Goal: Task Accomplishment & Management: Manage account settings

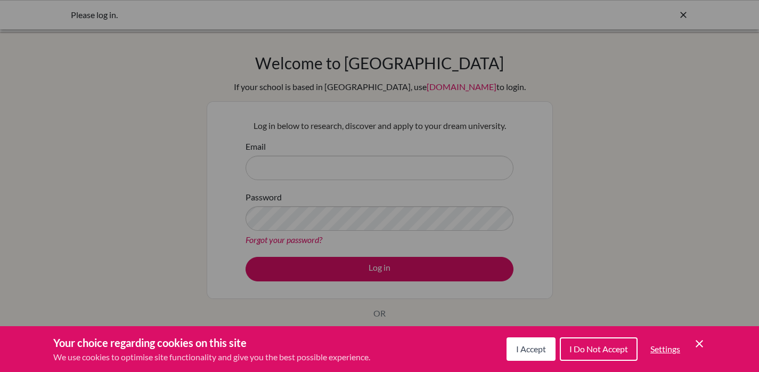
click at [524, 198] on div "Cookie Preferences" at bounding box center [379, 186] width 759 height 372
click at [705, 344] on icon "Cookie Control Close Icon" at bounding box center [699, 343] width 13 height 13
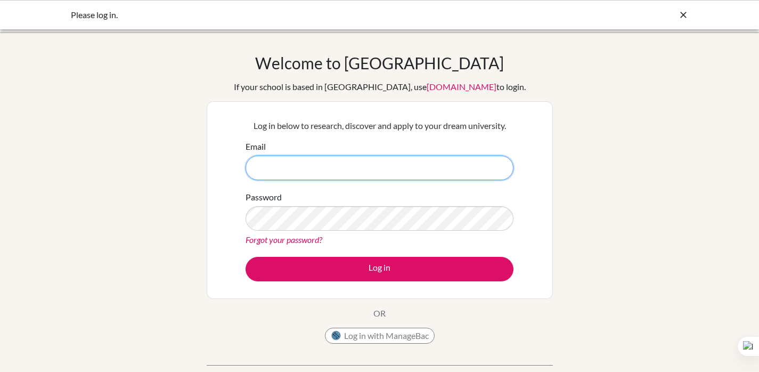
click at [341, 167] on input "Email" at bounding box center [379, 167] width 268 height 24
type input "DIAB180076@diabstudents.com"
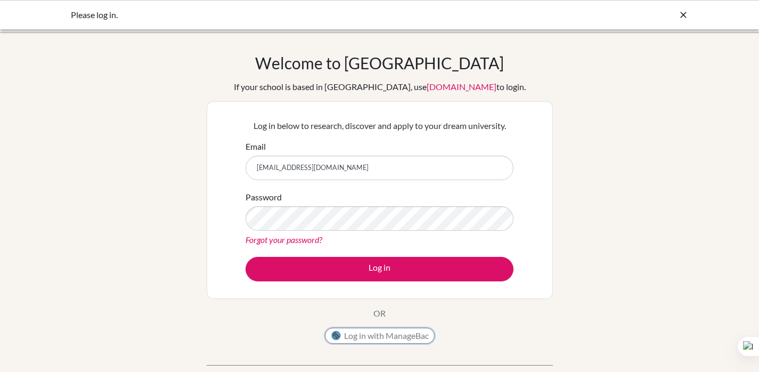
click at [365, 331] on button "Log in with ManageBac" at bounding box center [380, 335] width 110 height 16
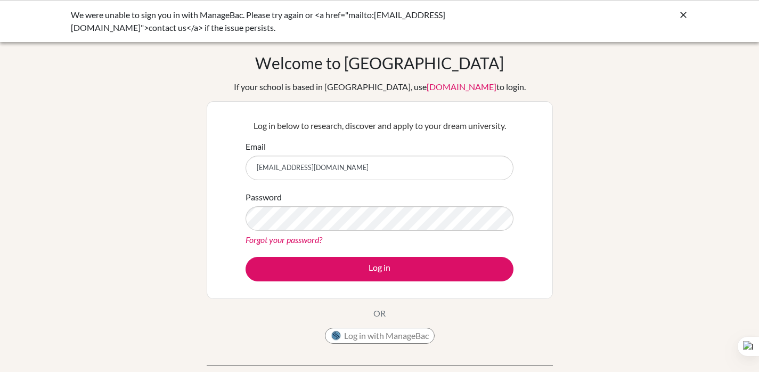
type input "[EMAIL_ADDRESS][DOMAIN_NAME]"
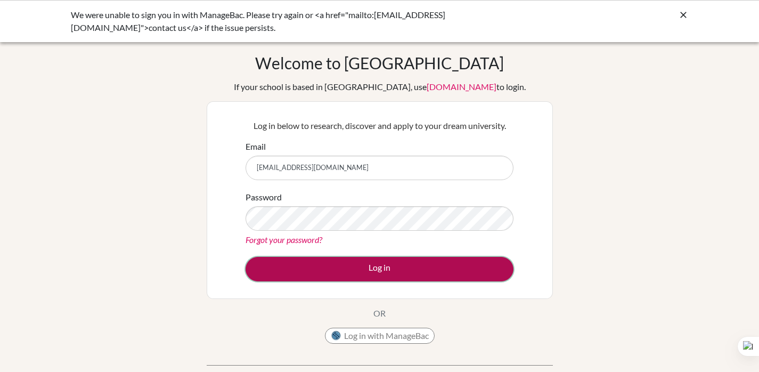
click at [339, 257] on button "Log in" at bounding box center [379, 269] width 268 height 24
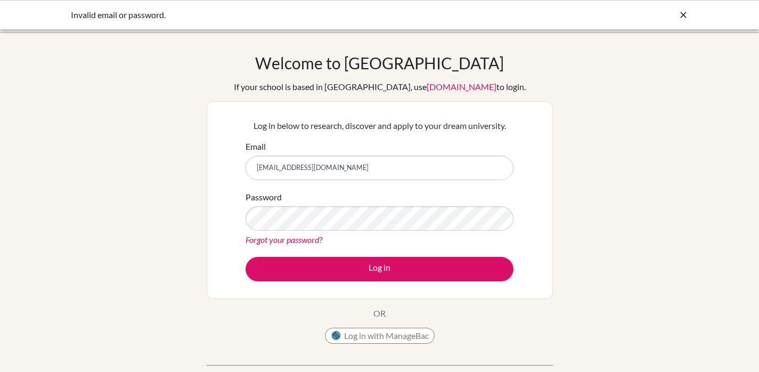
click at [305, 243] on link "Forgot your password?" at bounding box center [283, 239] width 77 height 10
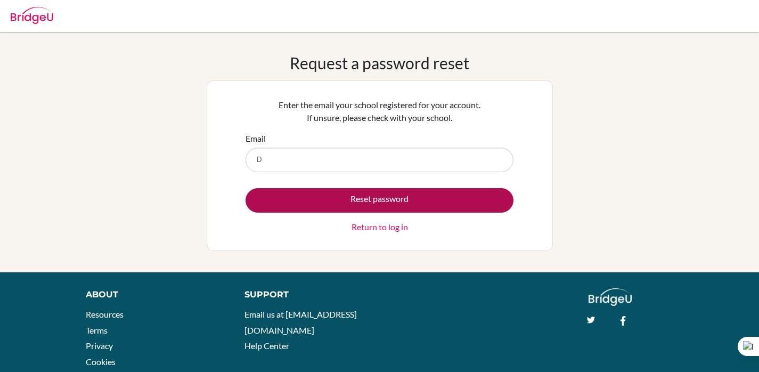
type input "[EMAIL_ADDRESS][DOMAIN_NAME]"
click at [373, 192] on button "Reset password" at bounding box center [379, 200] width 268 height 24
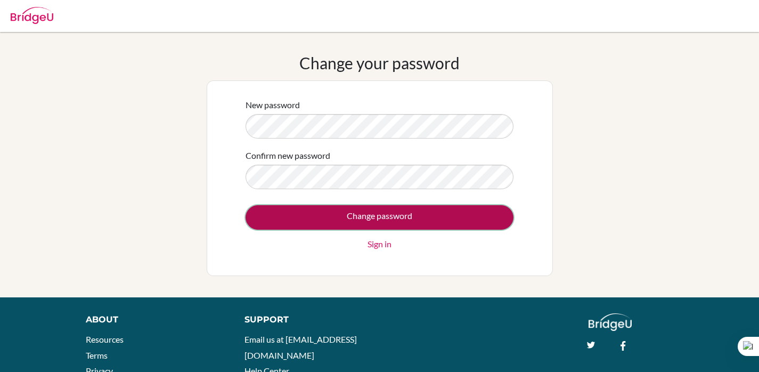
click at [372, 216] on input "Change password" at bounding box center [379, 217] width 268 height 24
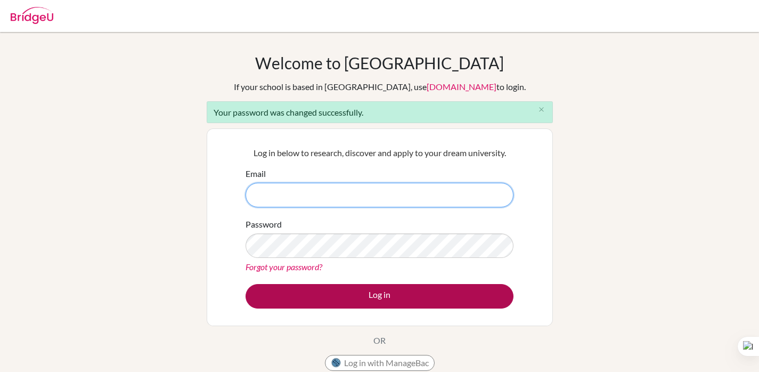
type input "[EMAIL_ADDRESS][DOMAIN_NAME]"
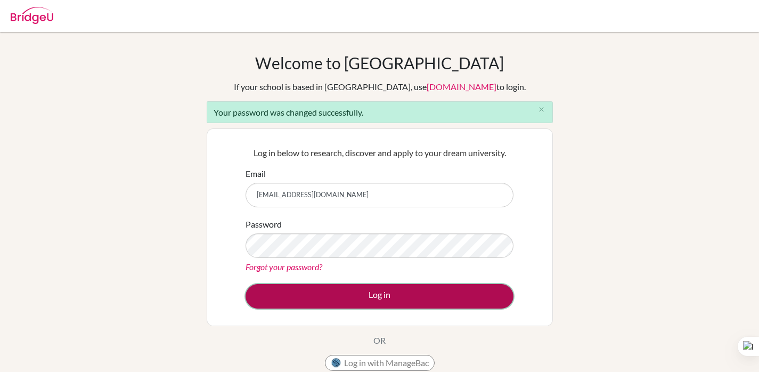
click at [348, 292] on button "Log in" at bounding box center [379, 296] width 268 height 24
